Goal: Task Accomplishment & Management: Manage account settings

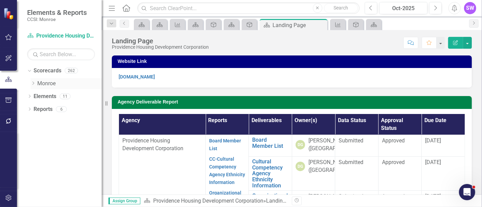
click at [33, 83] on icon "Dropdown" at bounding box center [32, 83] width 5 height 4
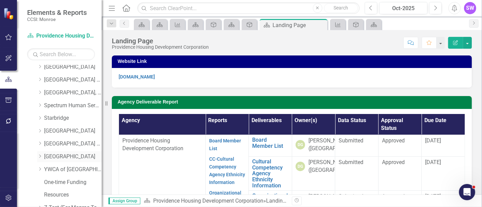
scroll to position [447, 0]
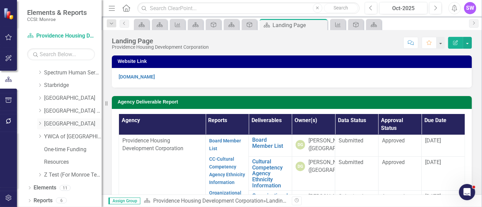
click at [41, 123] on icon "Dropdown" at bounding box center [39, 124] width 5 height 4
click at [63, 125] on link "[GEOGRAPHIC_DATA]" at bounding box center [73, 124] width 58 height 8
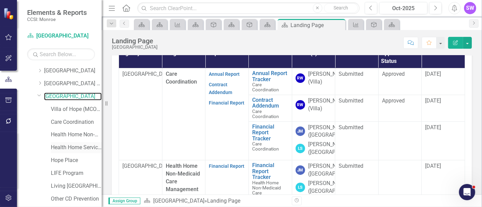
scroll to position [484, 0]
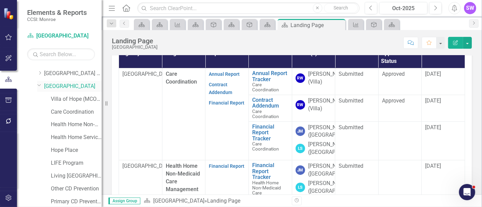
click at [68, 88] on link "[GEOGRAPHIC_DATA]" at bounding box center [73, 87] width 58 height 8
click at [61, 85] on link "[GEOGRAPHIC_DATA]" at bounding box center [73, 87] width 58 height 8
click at [63, 83] on link "[GEOGRAPHIC_DATA]" at bounding box center [73, 87] width 58 height 8
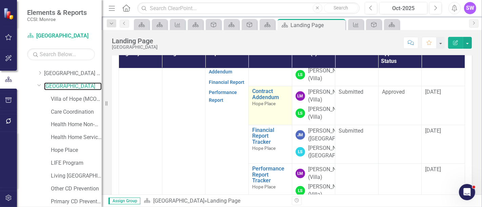
scroll to position [253, 0]
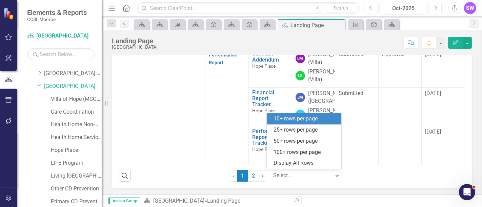
click at [295, 176] on div at bounding box center [302, 175] width 58 height 9
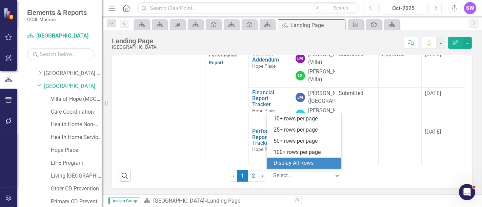
click at [297, 164] on div "Display All Rows" at bounding box center [305, 164] width 64 height 8
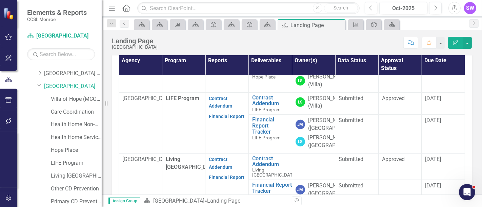
scroll to position [353, 0]
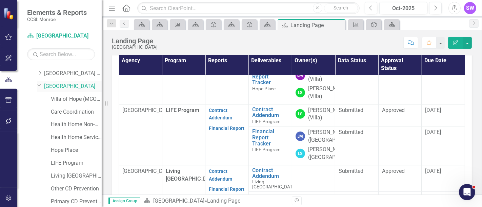
click at [55, 84] on link "[GEOGRAPHIC_DATA]" at bounding box center [73, 87] width 58 height 8
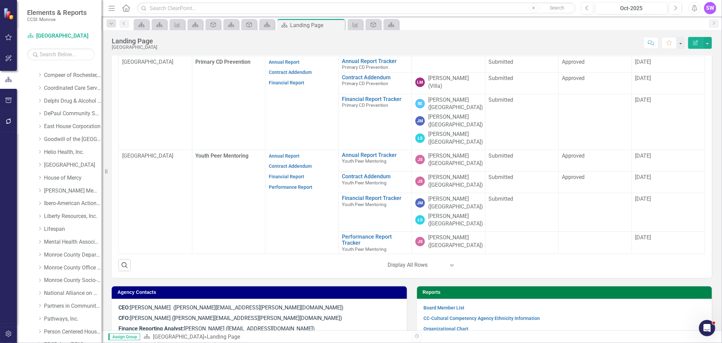
scroll to position [404, 0]
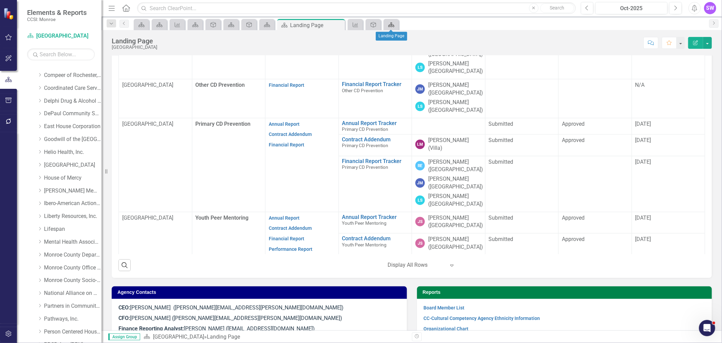
click at [394, 25] on link "Scorecard" at bounding box center [391, 24] width 12 height 8
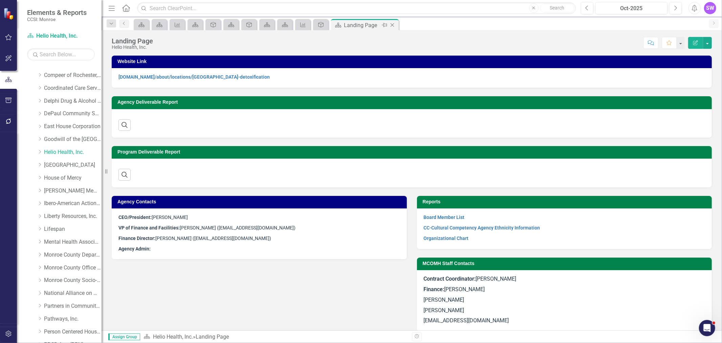
click at [395, 24] on icon "Close" at bounding box center [392, 24] width 7 height 5
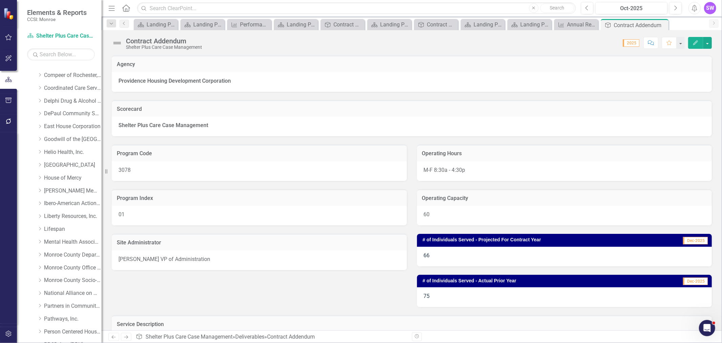
click at [0, 0] on icon "Close" at bounding box center [0, 0] width 0 height 0
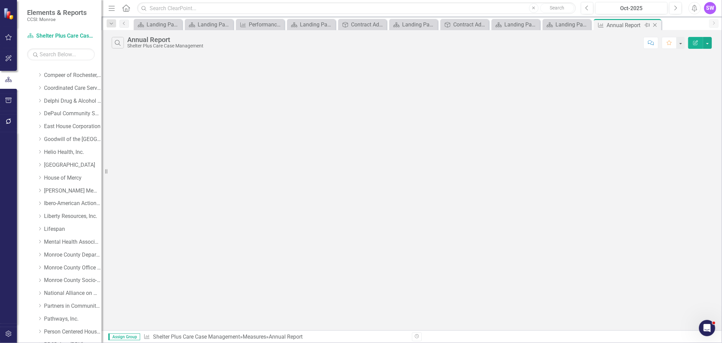
click at [481, 25] on icon "Close" at bounding box center [655, 24] width 7 height 5
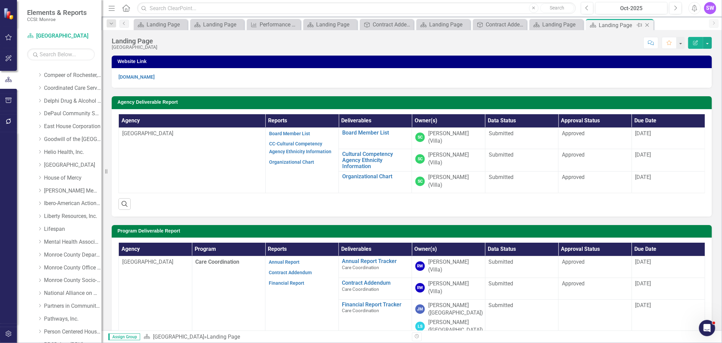
click at [481, 26] on icon at bounding box center [648, 25] width 4 height 4
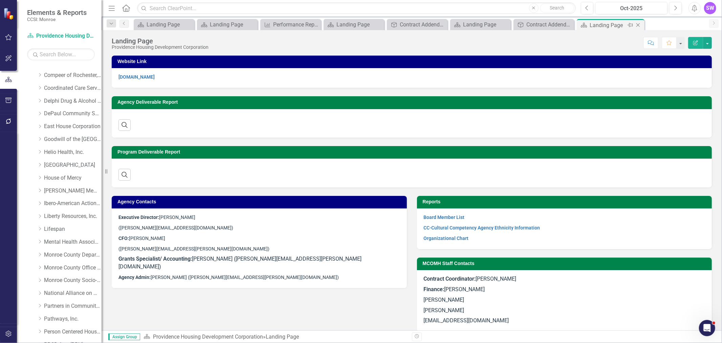
click at [481, 23] on icon "Close" at bounding box center [638, 24] width 7 height 5
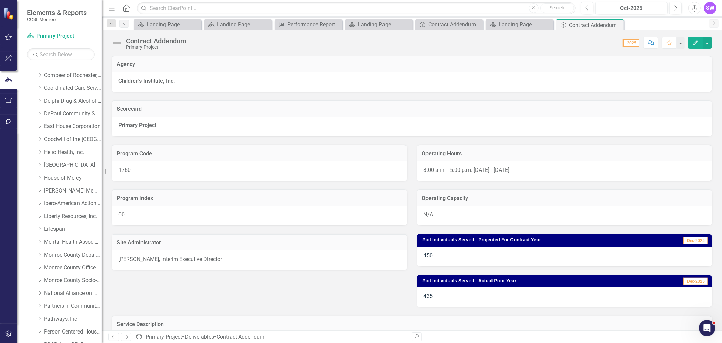
drag, startPoint x: 616, startPoint y: 22, endPoint x: 597, endPoint y: 25, distance: 19.2
click at [0, 0] on icon "Close" at bounding box center [0, 0] width 0 height 0
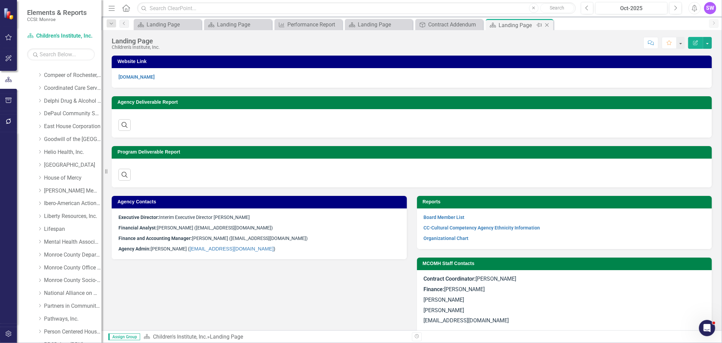
click at [481, 25] on icon "Close" at bounding box center [547, 24] width 7 height 5
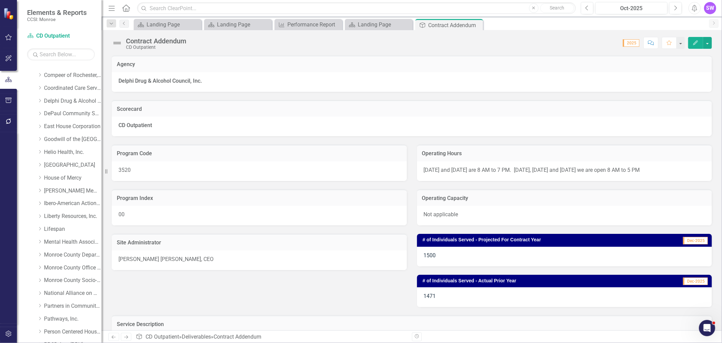
click at [0, 0] on icon "Close" at bounding box center [0, 0] width 0 height 0
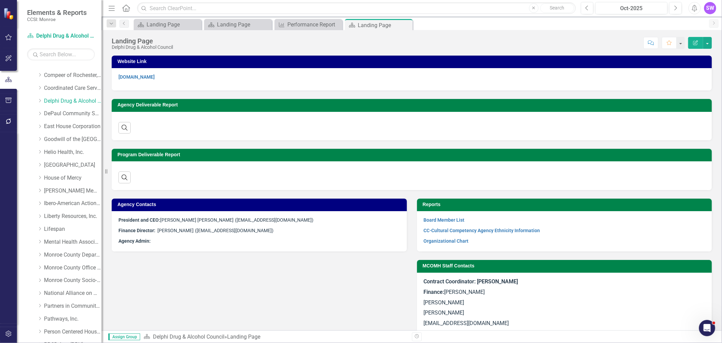
click at [0, 0] on icon "Close" at bounding box center [0, 0] width 0 height 0
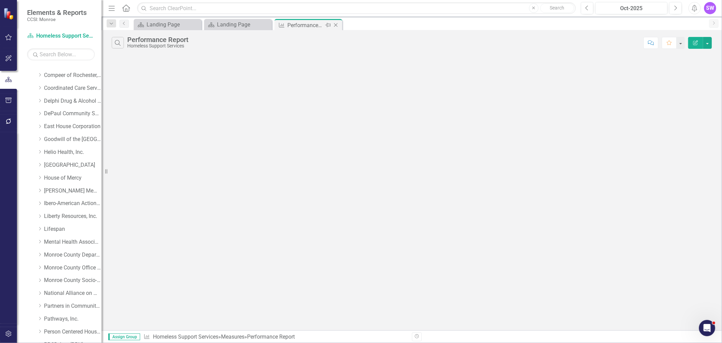
click at [336, 23] on icon "Close" at bounding box center [336, 24] width 7 height 5
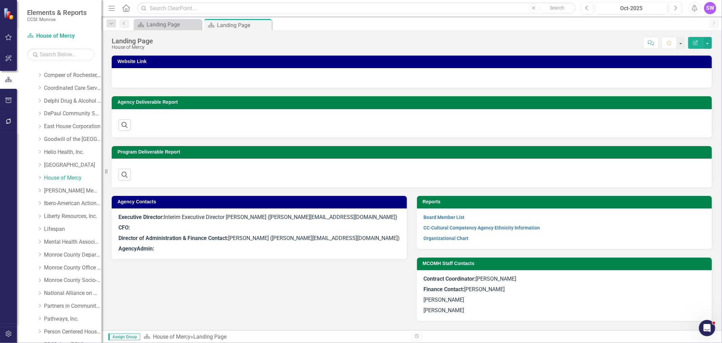
click at [0, 0] on icon "Close" at bounding box center [0, 0] width 0 height 0
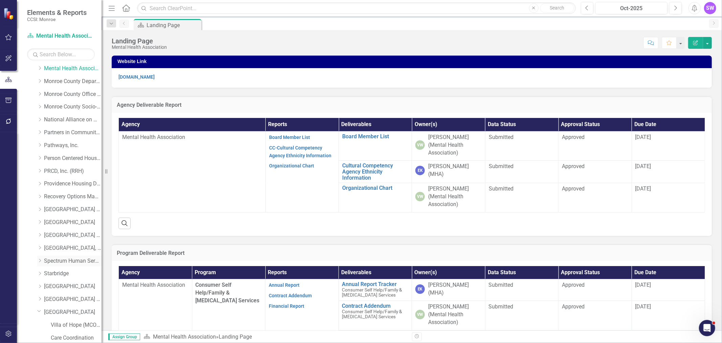
scroll to position [273, 0]
click at [41, 207] on icon "Dropdown" at bounding box center [39, 207] width 5 height 4
click at [53, 207] on link "[GEOGRAPHIC_DATA]" at bounding box center [73, 208] width 58 height 8
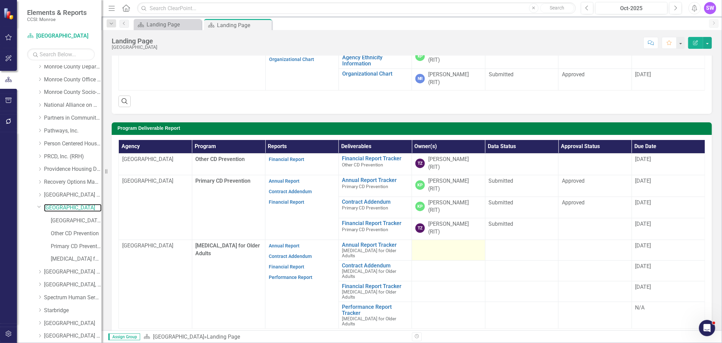
scroll to position [113, 0]
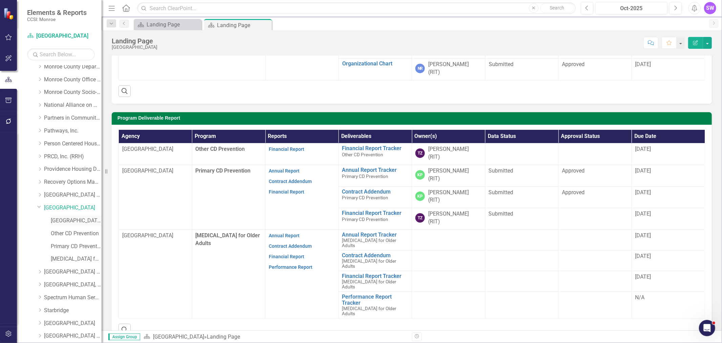
click at [75, 207] on link "[GEOGRAPHIC_DATA] (MCOMH Internal)" at bounding box center [76, 221] width 51 height 8
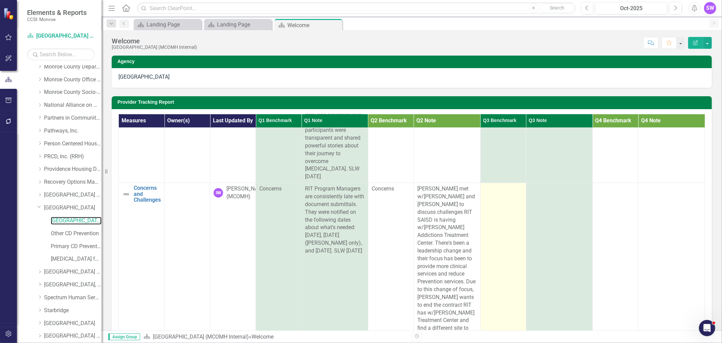
scroll to position [113, 0]
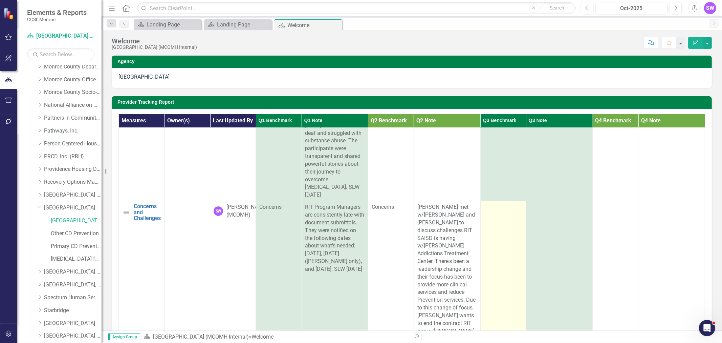
click at [481, 207] on div at bounding box center [503, 207] width 39 height 8
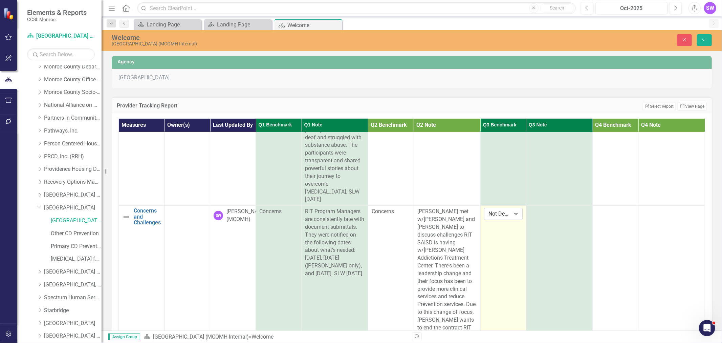
click at [481, 207] on icon "Expand" at bounding box center [516, 213] width 7 height 5
click at [481, 207] on div "Note" at bounding box center [506, 259] width 43 height 8
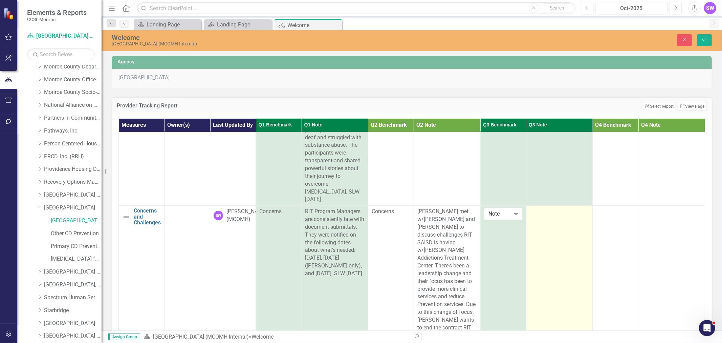
click at [481, 207] on div at bounding box center [560, 212] width 60 height 8
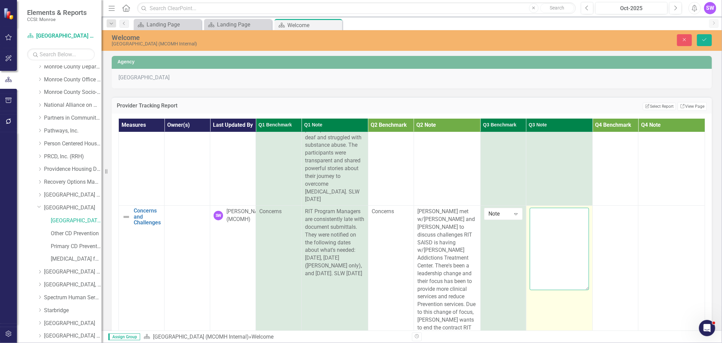
click at [481, 207] on textarea at bounding box center [560, 249] width 60 height 82
click at [481, 207] on textarea "[PERSON_NAME] met with [PERSON_NAME] and [PERSON_NAME] on [DATE] as a follow up…" at bounding box center [560, 249] width 60 height 82
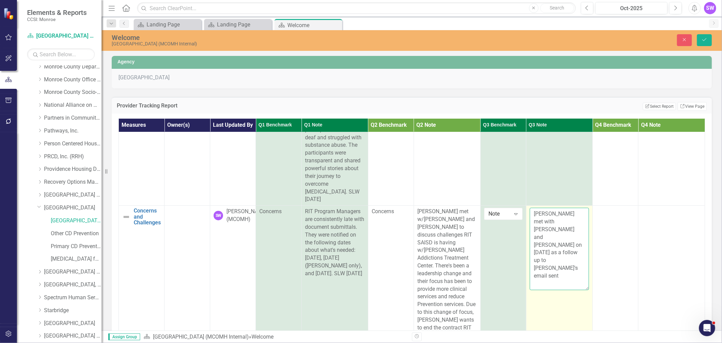
click at [481, 207] on textarea "[PERSON_NAME] met with [PERSON_NAME] and [PERSON_NAME] on [DATE] as a follow up…" at bounding box center [560, 249] width 60 height 82
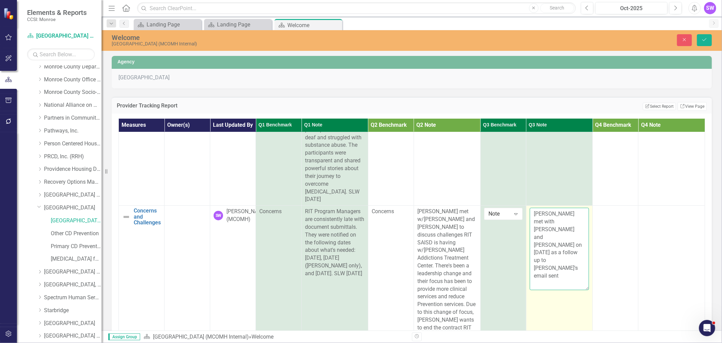
click at [481, 207] on textarea "[PERSON_NAME] met with [PERSON_NAME] and [PERSON_NAME] on [DATE] as a follow up…" at bounding box center [560, 249] width 60 height 82
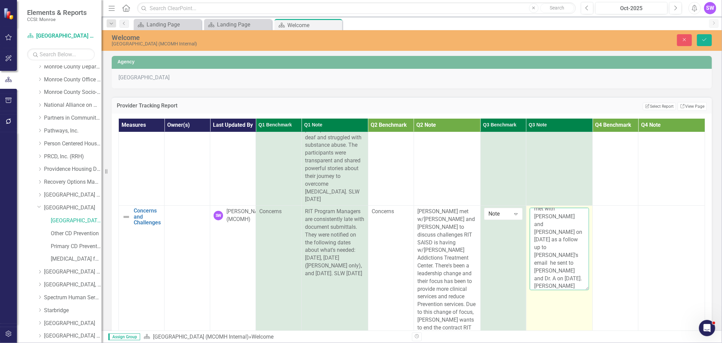
click at [481, 207] on textarea "[PERSON_NAME] met with [PERSON_NAME] and [PERSON_NAME] on [DATE] as a follow up…" at bounding box center [560, 249] width 60 height 82
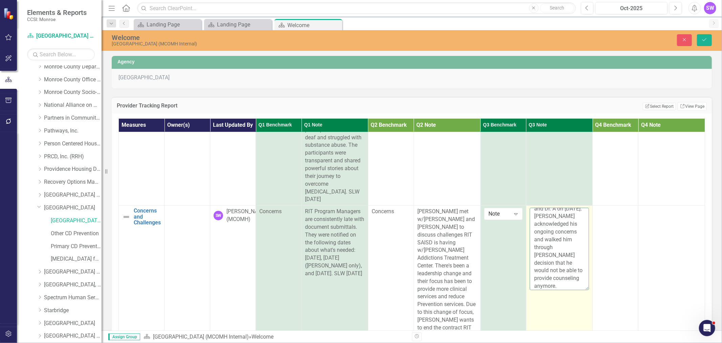
click at [481, 207] on textarea "[PERSON_NAME] met with [PERSON_NAME] and [PERSON_NAME] on [DATE] as a follow up…" at bounding box center [560, 249] width 60 height 82
drag, startPoint x: 559, startPoint y: 277, endPoint x: 559, endPoint y: 285, distance: 8.1
click at [481, 207] on textarea "[PERSON_NAME] met with [PERSON_NAME] and [PERSON_NAME] on [DATE] as a follow up…" at bounding box center [560, 249] width 60 height 82
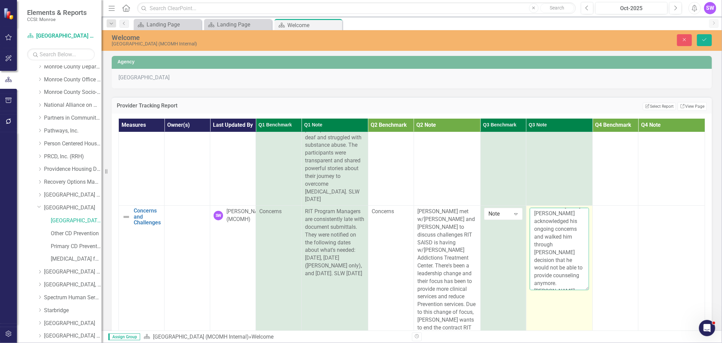
click at [481, 207] on textarea "[PERSON_NAME] met with [PERSON_NAME] and [PERSON_NAME] on [DATE] as a follow up…" at bounding box center [560, 249] width 60 height 82
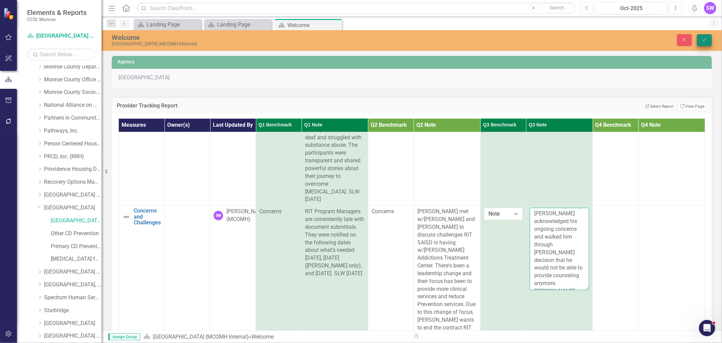
type textarea "[PERSON_NAME] met with [PERSON_NAME] and [PERSON_NAME] on [DATE] as a follow up…"
click at [481, 44] on button "Save" at bounding box center [704, 40] width 15 height 12
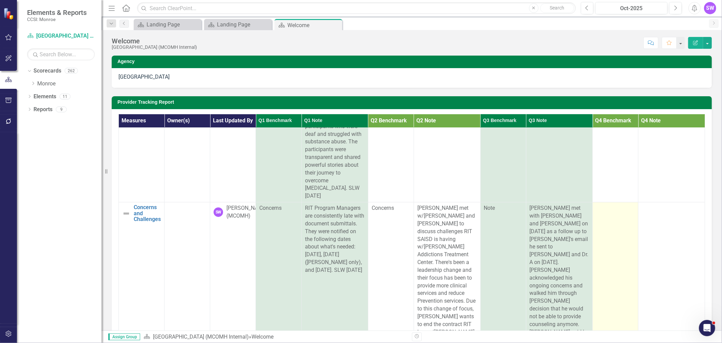
scroll to position [150, 0]
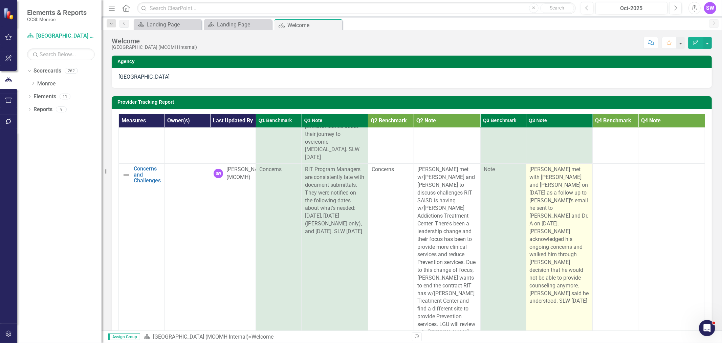
click at [481, 207] on td "[PERSON_NAME] met with [PERSON_NAME] and [PERSON_NAME] on [DATE] as a follow up…" at bounding box center [559, 270] width 67 height 213
